Goal: Navigation & Orientation: Find specific page/section

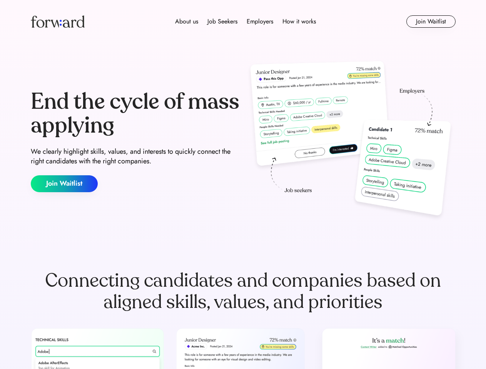
click at [243, 185] on div "End the cycle of mass applying We clearly highlight skills, values, and interes…" at bounding box center [243, 140] width 425 height 165
click at [243, 22] on div "About us Job Seekers Employers How it works" at bounding box center [245, 21] width 303 height 9
click at [58, 22] on img at bounding box center [58, 21] width 54 height 12
click at [245, 22] on div "About us Job Seekers Employers How it works" at bounding box center [245, 21] width 303 height 9
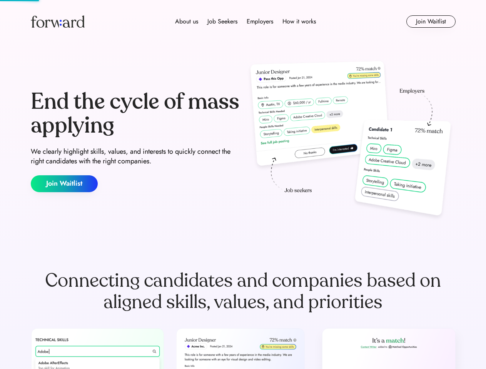
click at [187, 22] on div "About us" at bounding box center [186, 21] width 23 height 9
click at [222, 22] on div "Job Seekers" at bounding box center [222, 21] width 30 height 9
click at [260, 22] on div "Employers" at bounding box center [260, 21] width 27 height 9
